Goal: Task Accomplishment & Management: Manage account settings

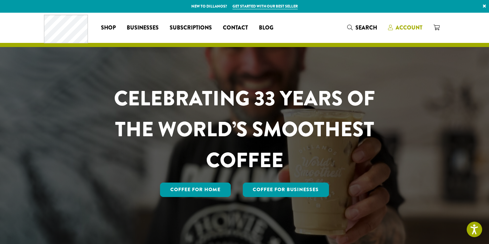
click at [409, 27] on span "Account" at bounding box center [409, 28] width 27 height 8
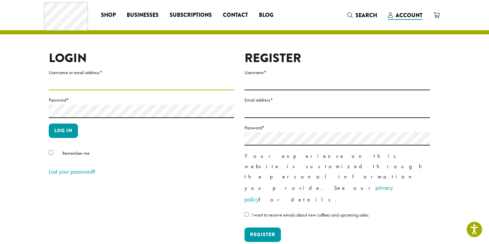
click at [187, 80] on input "Username or email address *" at bounding box center [141, 83] width 185 height 13
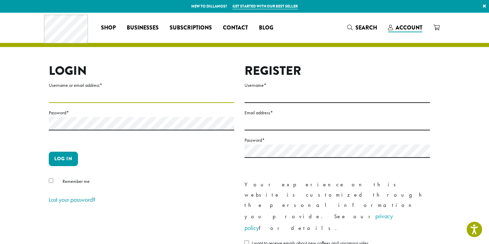
click at [145, 97] on input "Username or email address *" at bounding box center [141, 96] width 185 height 13
type input "**********"
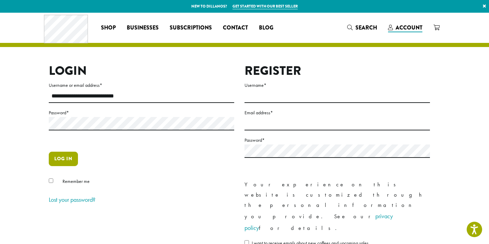
click at [61, 165] on button "Log in" at bounding box center [63, 159] width 29 height 14
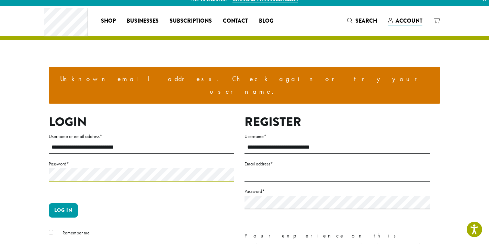
scroll to position [10, 0]
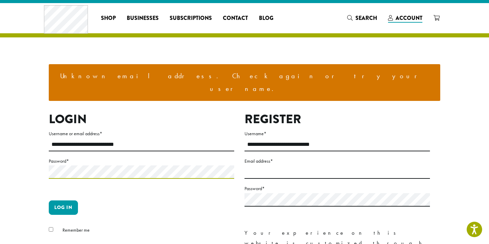
click at [49, 201] on button "Log in" at bounding box center [63, 208] width 29 height 14
click at [65, 201] on button "Log in" at bounding box center [63, 208] width 29 height 14
